Goal: Check status: Check status

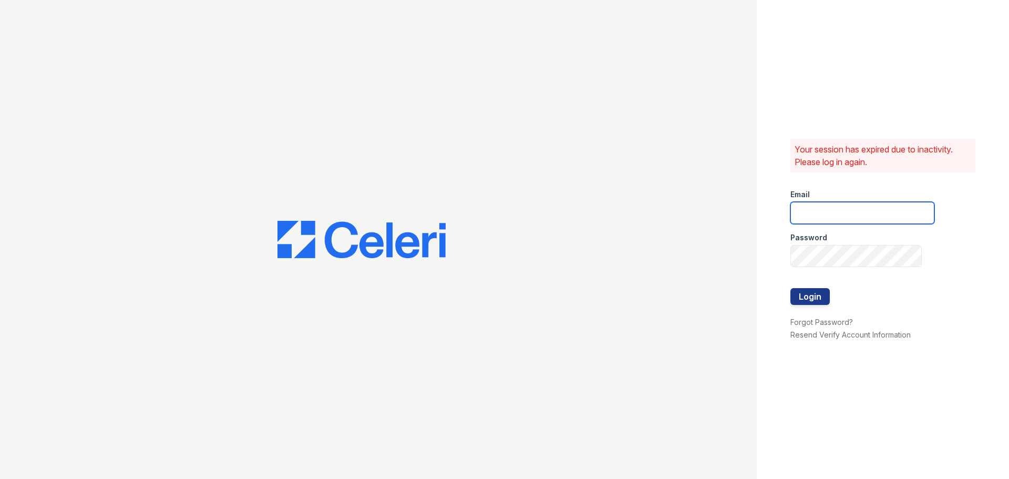
type input "[EMAIL_ADDRESS][DOMAIN_NAME]"
click at [804, 305] on div at bounding box center [862, 310] width 144 height 11
click at [805, 303] on button "Login" at bounding box center [809, 296] width 39 height 17
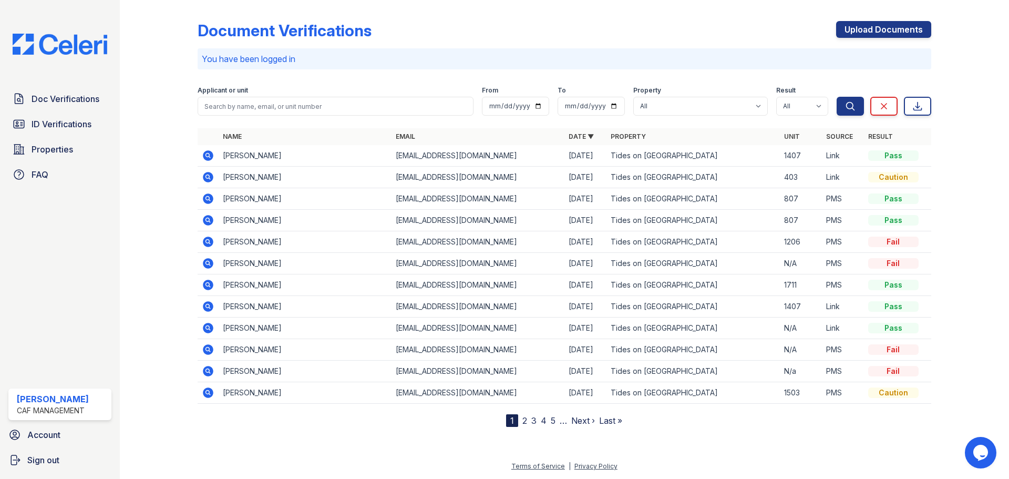
click at [205, 175] on icon at bounding box center [208, 177] width 11 height 11
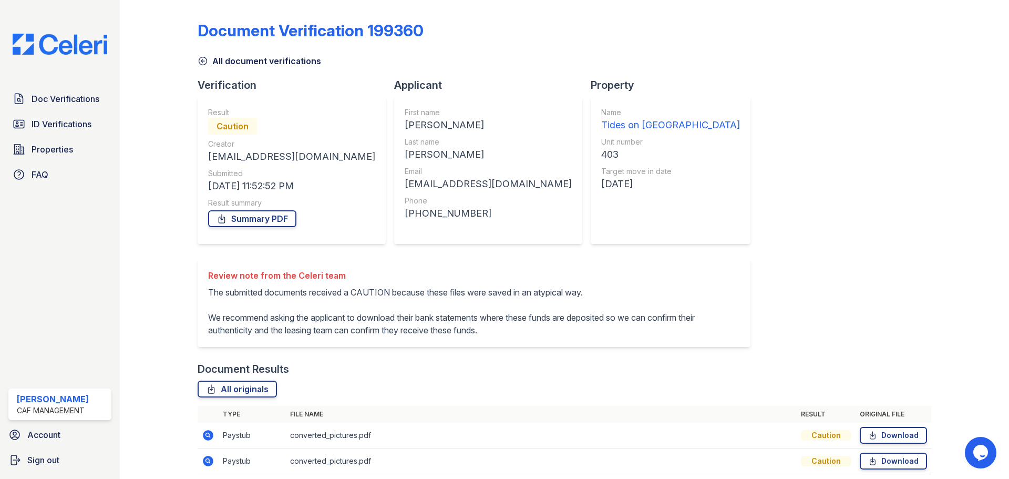
scroll to position [54, 0]
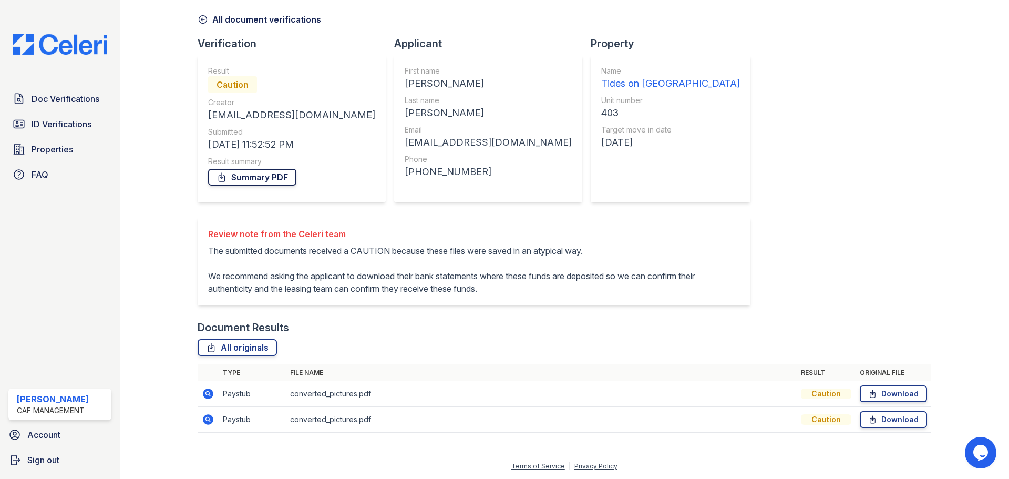
click at [219, 172] on icon at bounding box center [221, 177] width 11 height 11
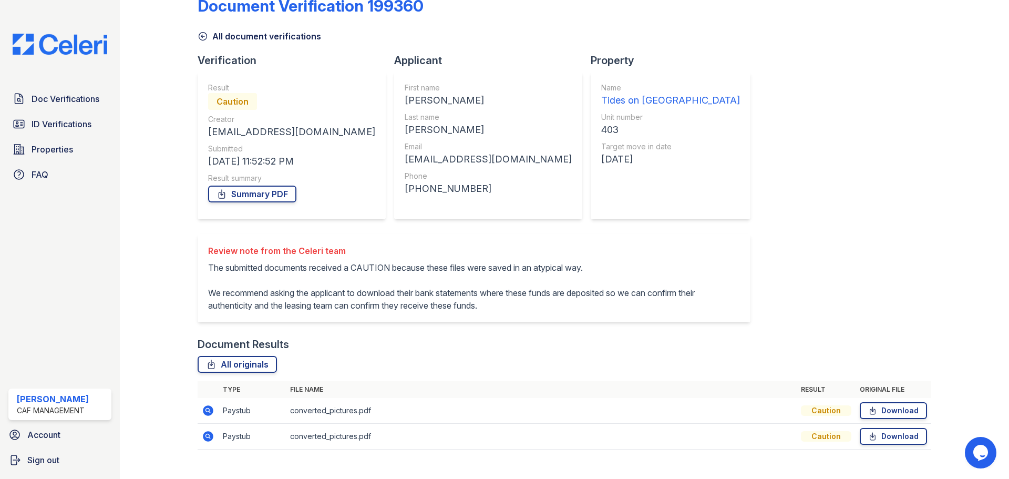
scroll to position [0, 0]
